Goal: Task Accomplishment & Management: Manage account settings

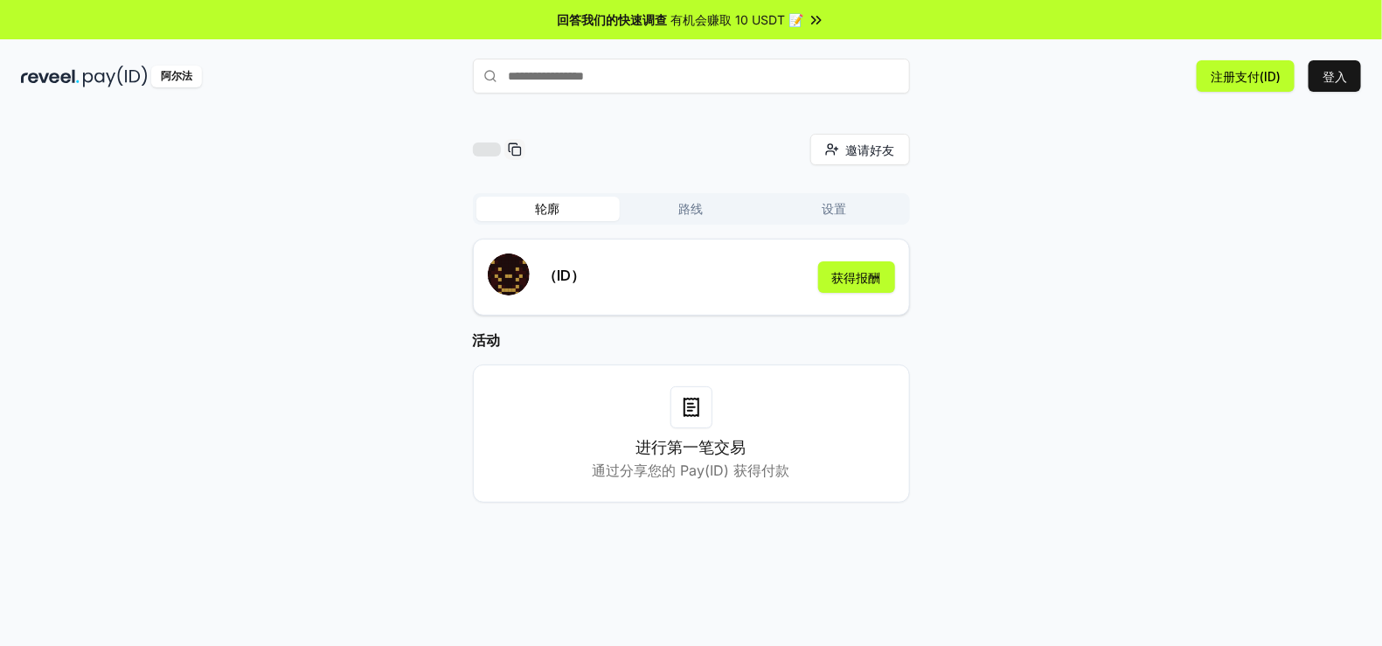
click at [583, 77] on input "text" at bounding box center [691, 76] width 437 height 35
click at [865, 277] on font "获得报酬" at bounding box center [856, 277] width 49 height 15
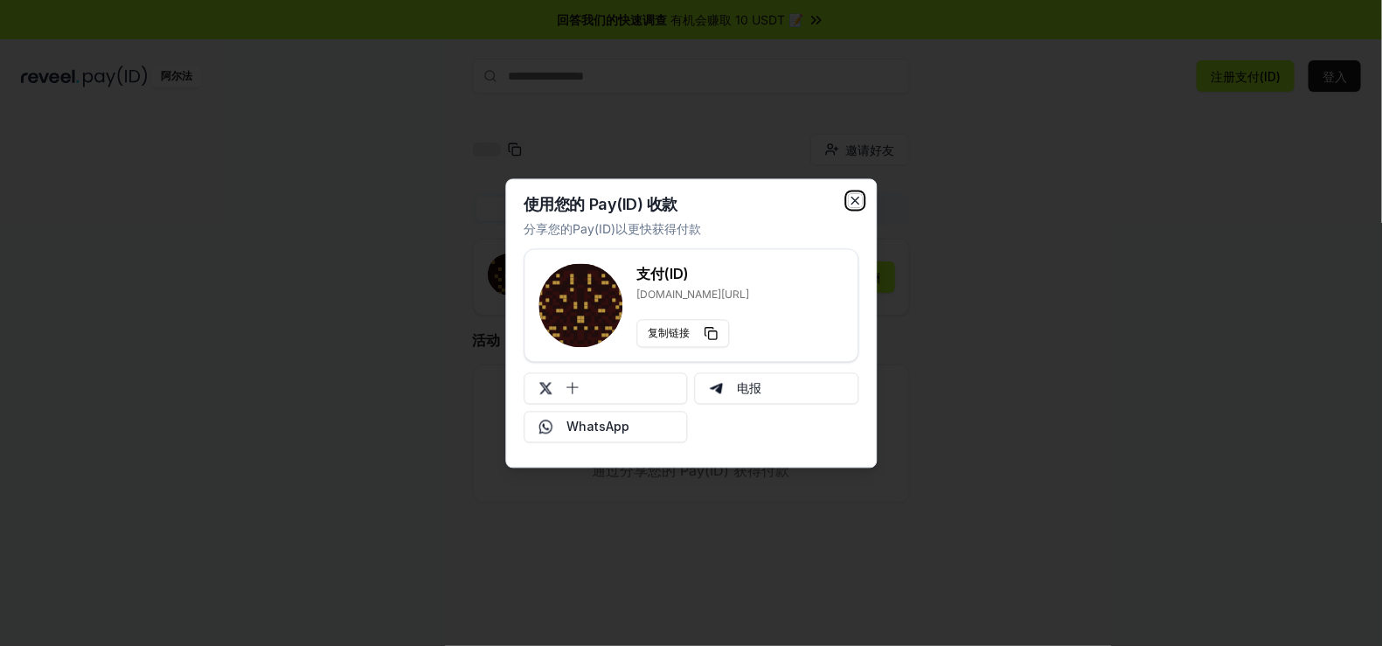
click at [857, 195] on icon "button" at bounding box center [855, 200] width 14 height 14
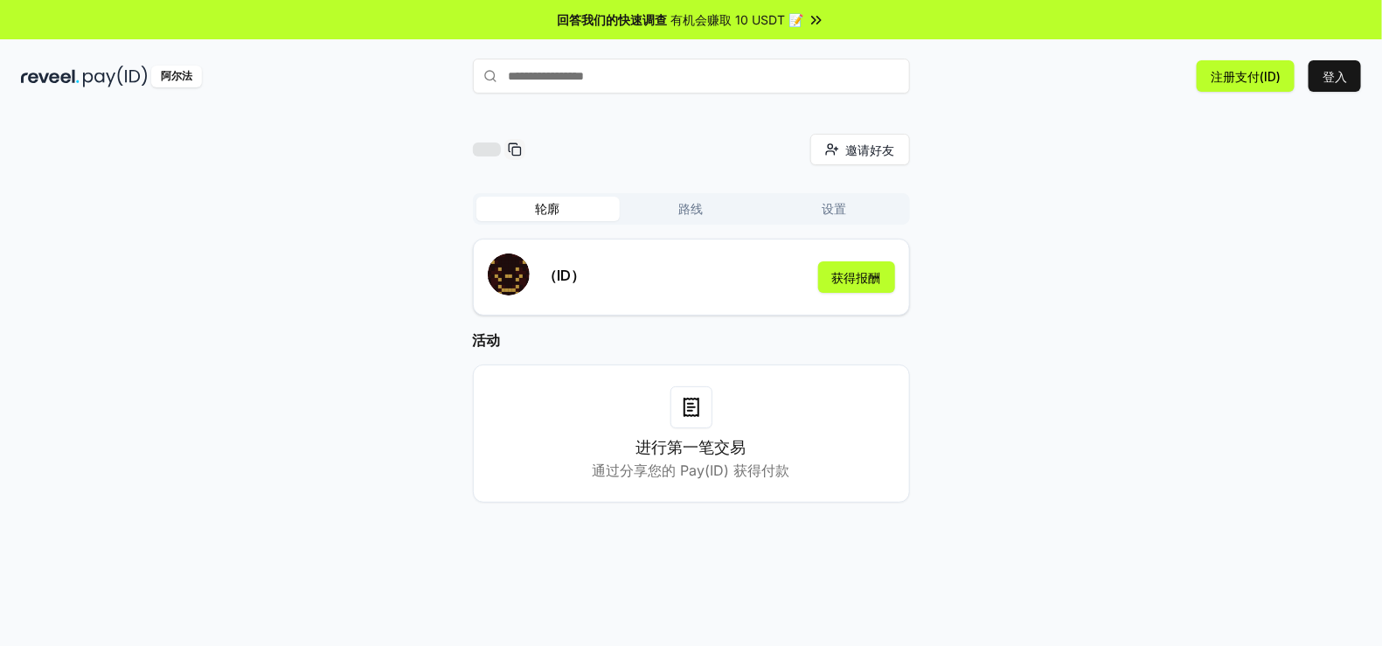
click at [689, 411] on icon at bounding box center [690, 411] width 4 height 0
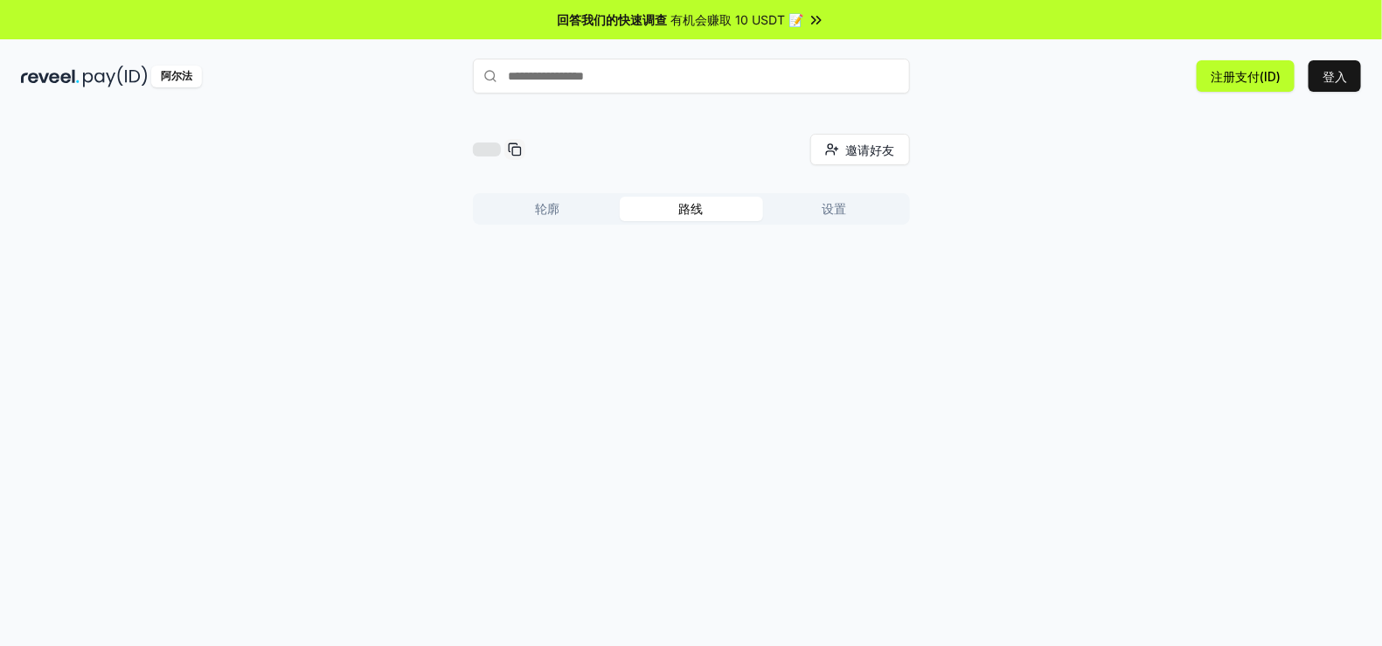
click at [695, 202] on font "路线" at bounding box center [691, 208] width 24 height 15
click at [816, 206] on button "设置" at bounding box center [834, 209] width 143 height 24
click at [534, 210] on button "轮廓" at bounding box center [547, 209] width 143 height 24
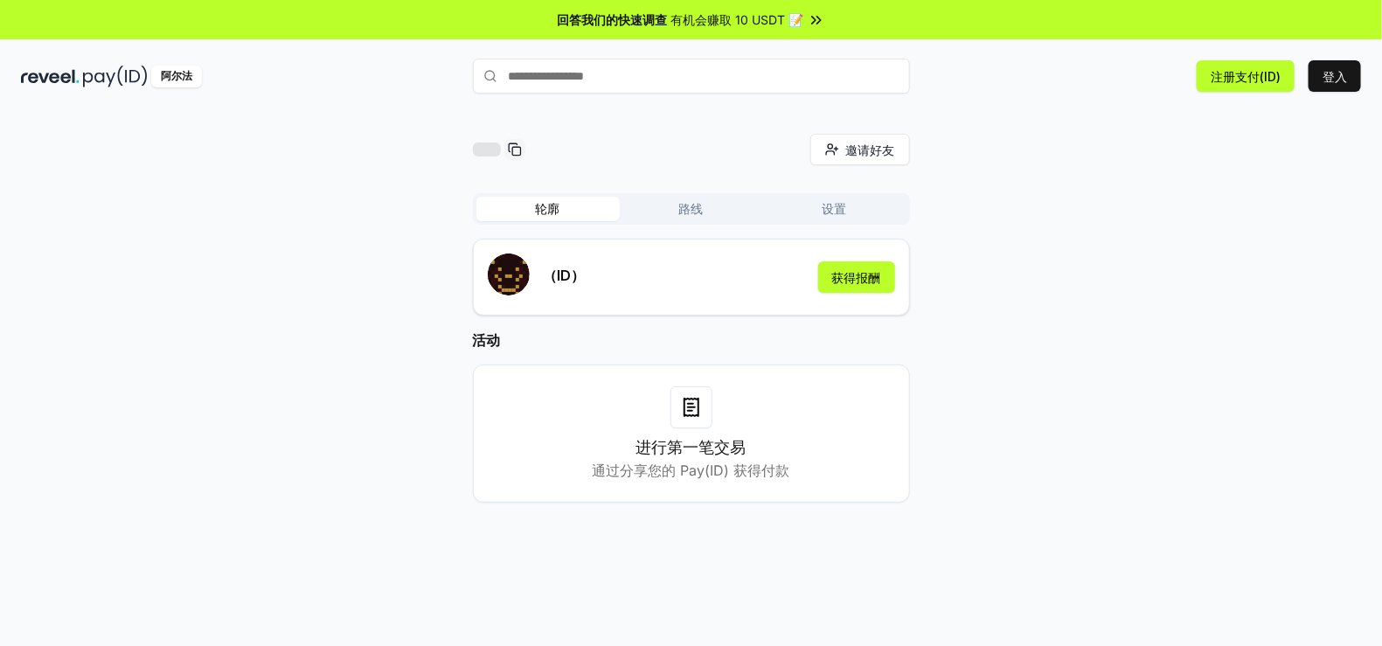
click at [586, 73] on input "text" at bounding box center [691, 76] width 437 height 35
click at [578, 65] on input "text" at bounding box center [691, 76] width 437 height 35
